Goal: Navigation & Orientation: Find specific page/section

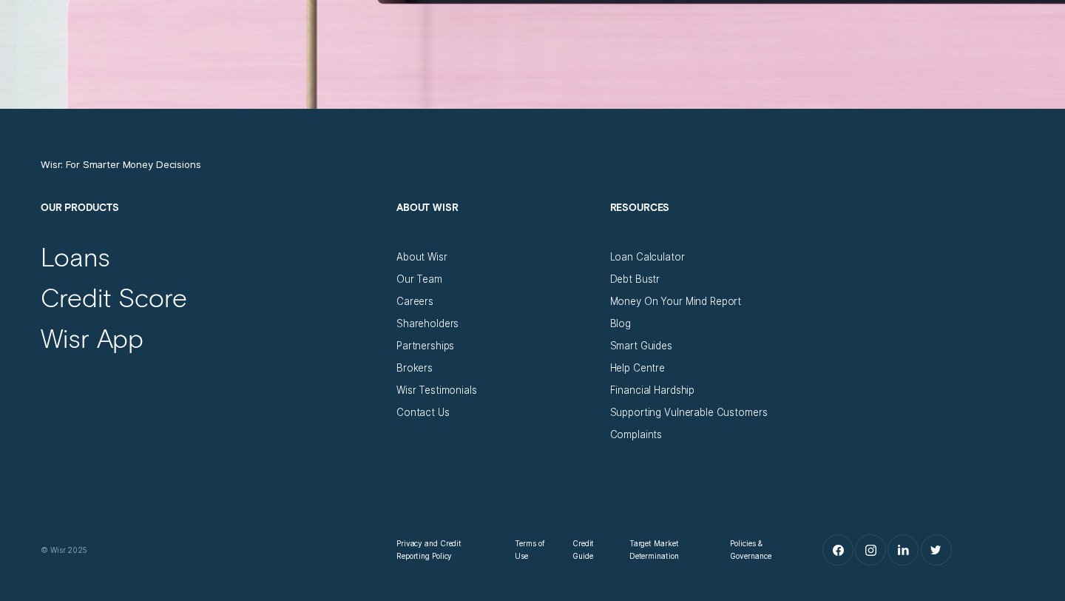
scroll to position [4852, 0]
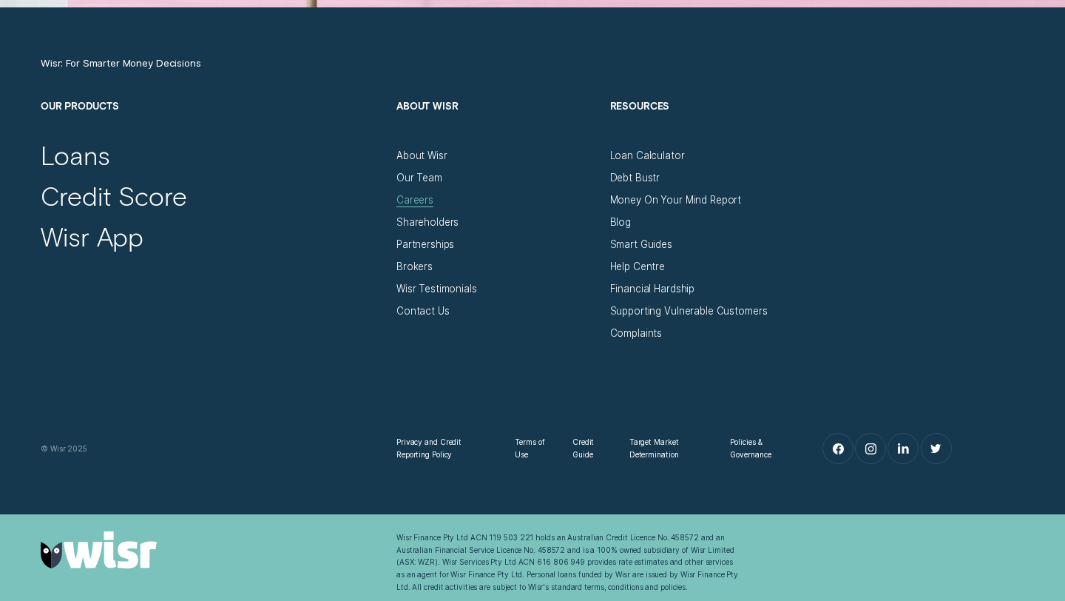
click at [420, 204] on div "Careers" at bounding box center [414, 200] width 37 height 13
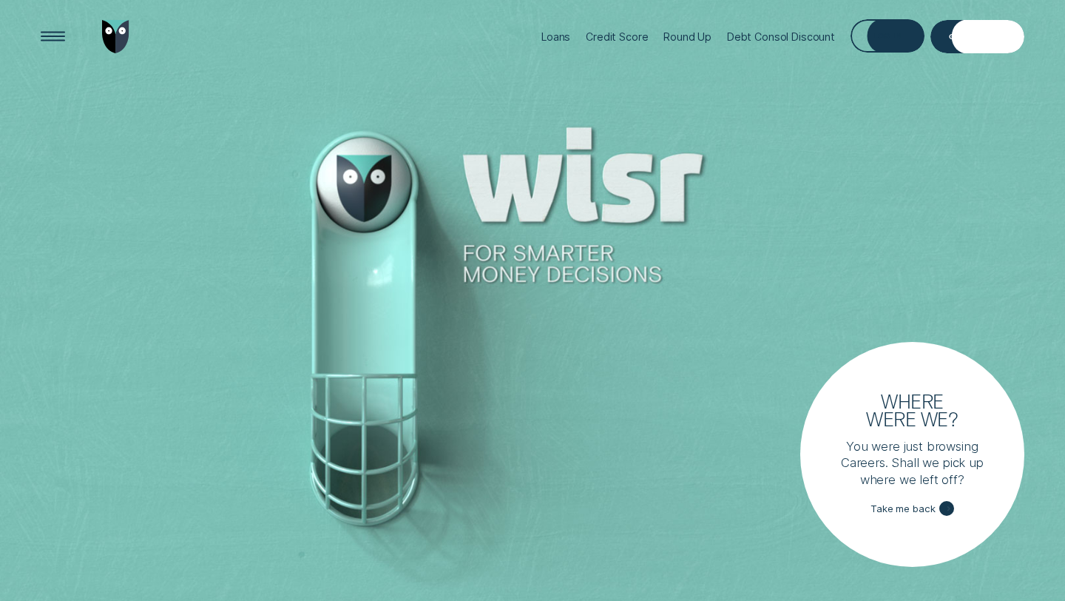
scroll to position [4852, 0]
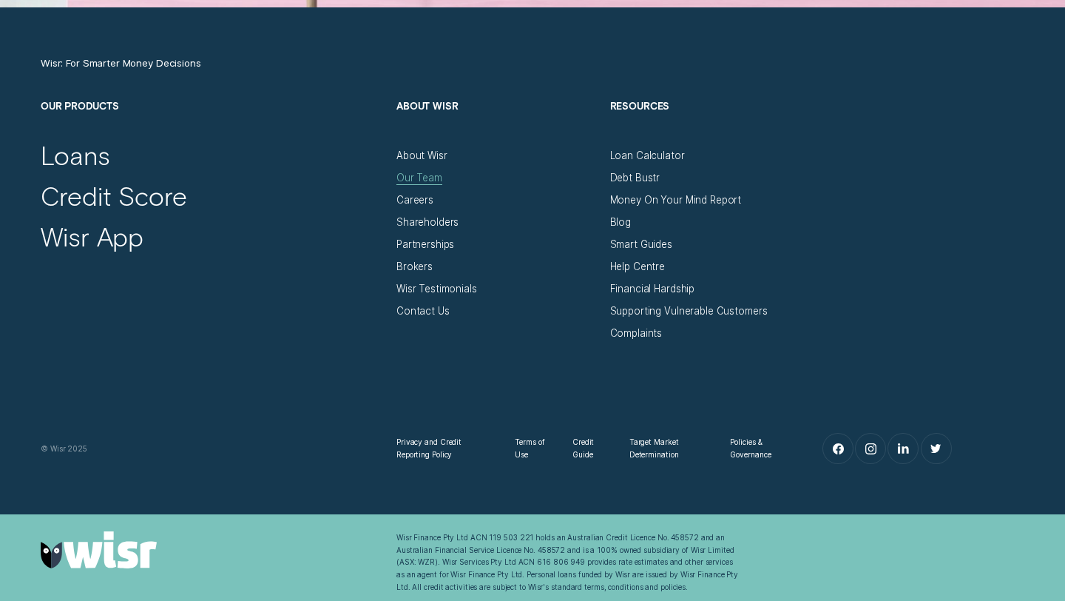
click at [413, 177] on div "Our Team" at bounding box center [419, 178] width 46 height 13
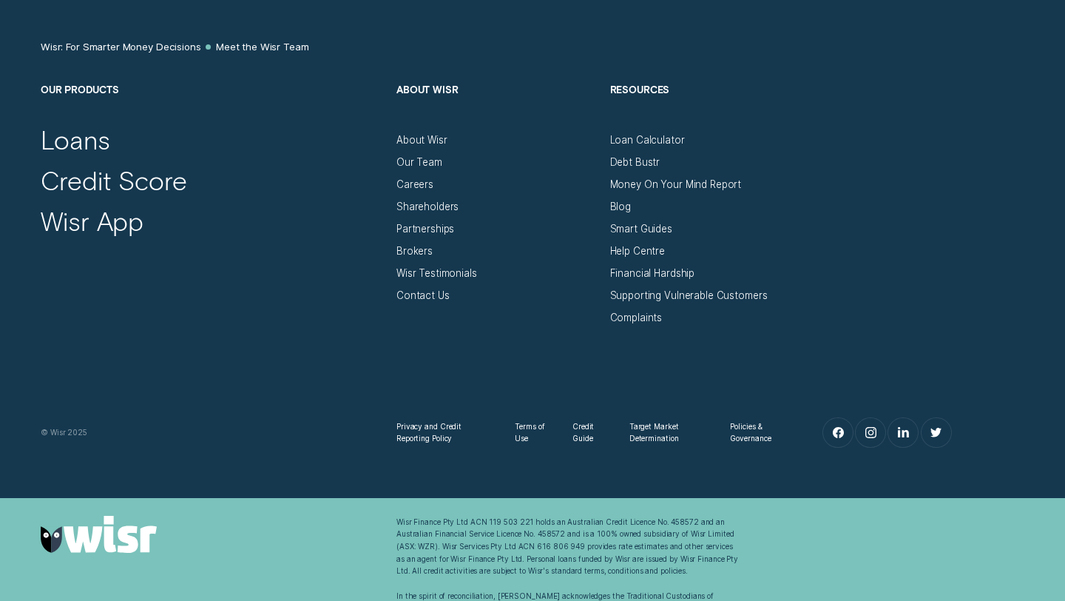
scroll to position [1573, 0]
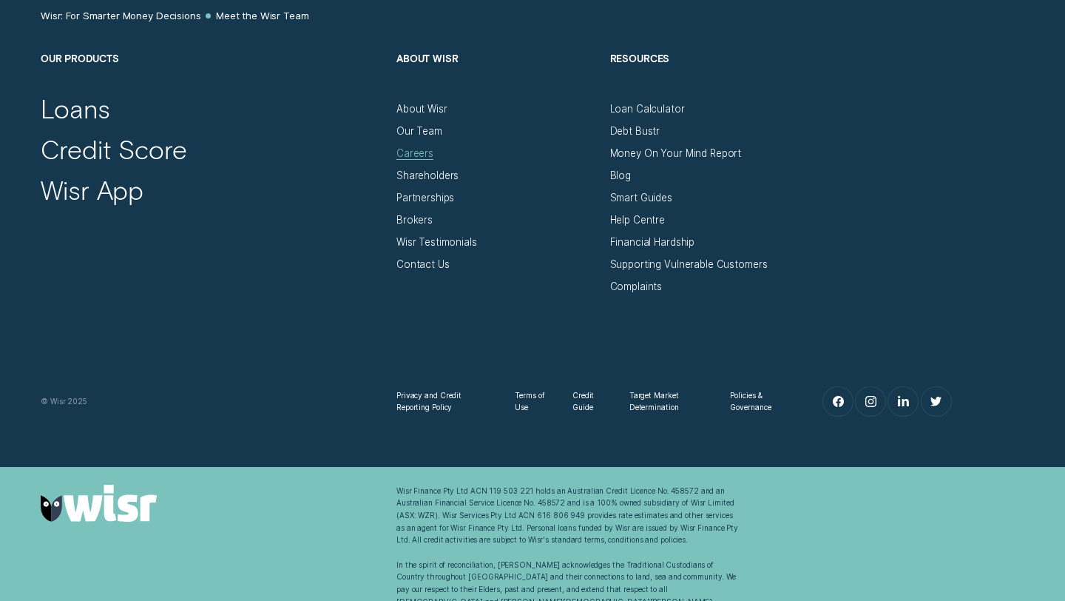
click at [411, 150] on div "Careers" at bounding box center [414, 153] width 37 height 13
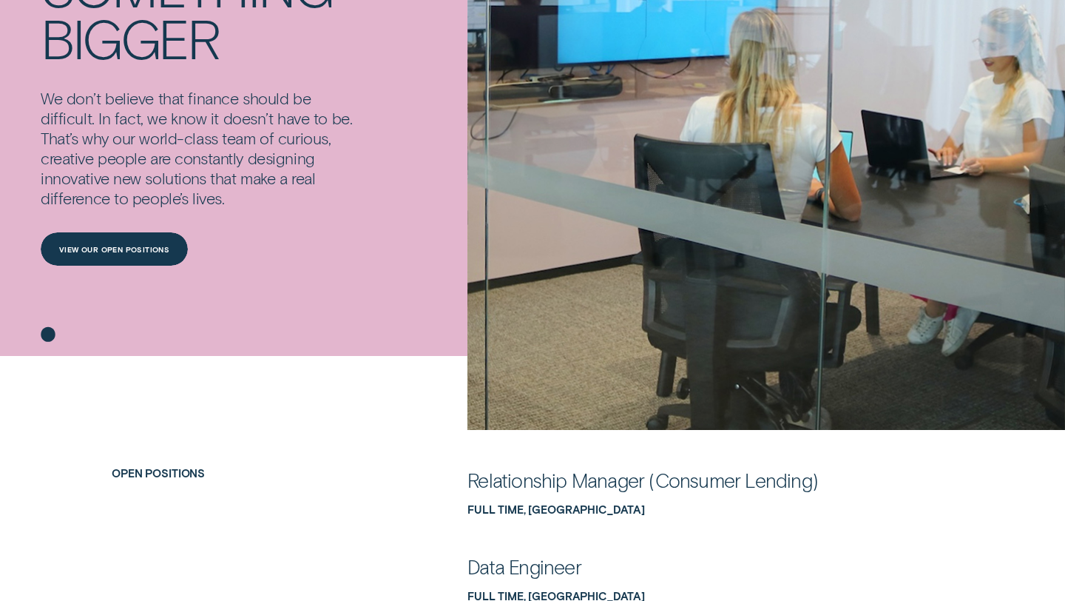
scroll to position [273, 0]
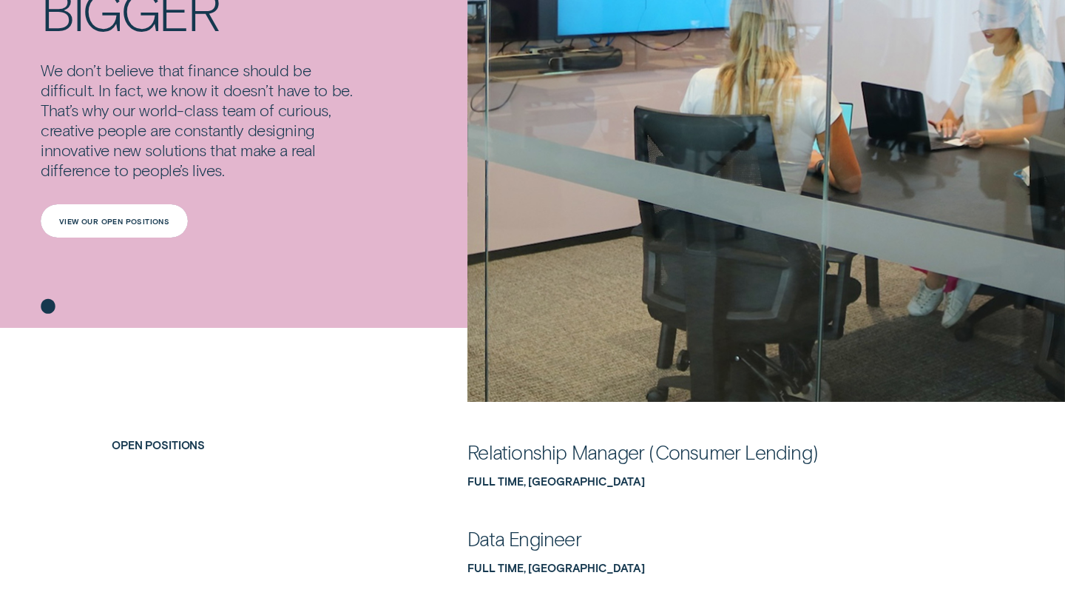
click at [172, 227] on div "View our open positions" at bounding box center [114, 220] width 147 height 33
